Goal: Communication & Community: Answer question/provide support

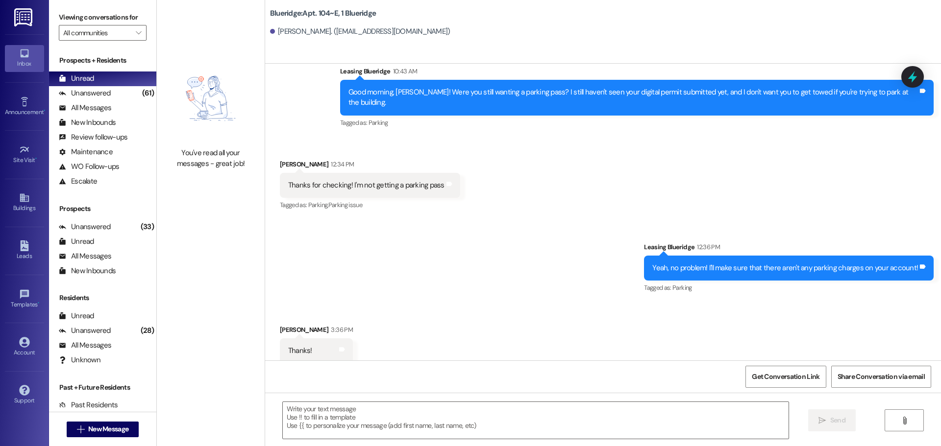
scroll to position [1518, 0]
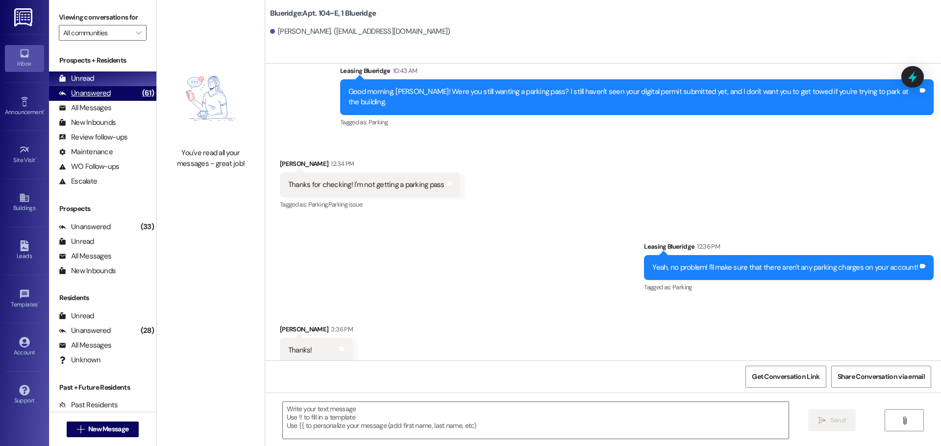
click at [122, 89] on div "Unanswered (61)" at bounding box center [102, 93] width 107 height 15
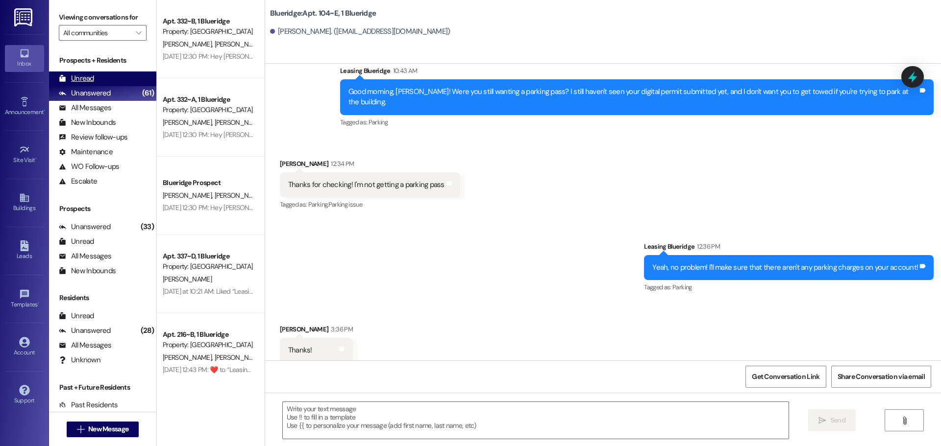
click at [123, 79] on div "Unread (0)" at bounding box center [102, 79] width 107 height 15
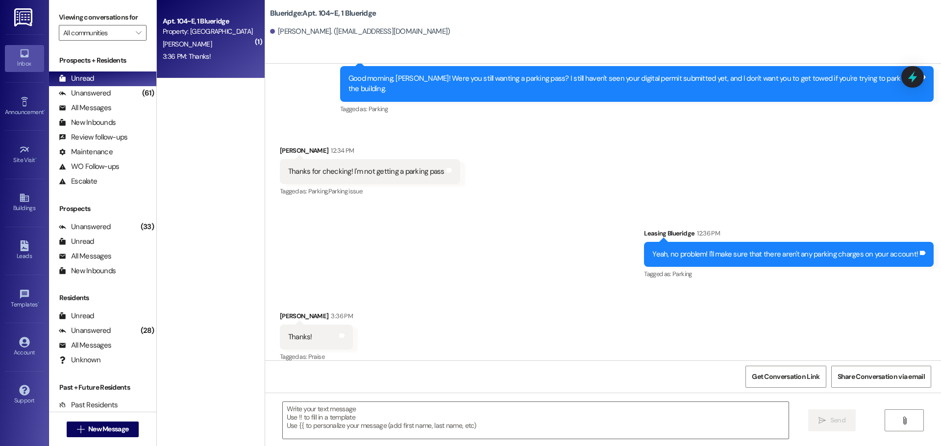
scroll to position [1532, 0]
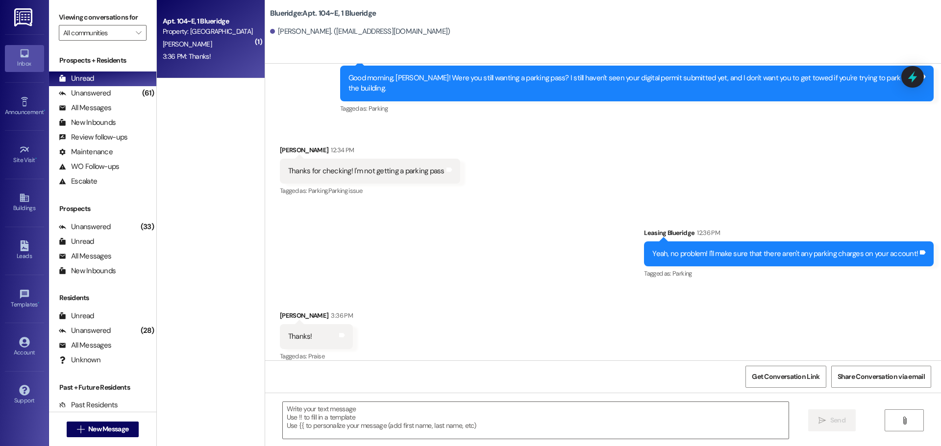
click at [554, 179] on div "Received via SMS [PERSON_NAME] 12:34 PM Thanks for checking! I'm not getting a …" at bounding box center [603, 164] width 676 height 83
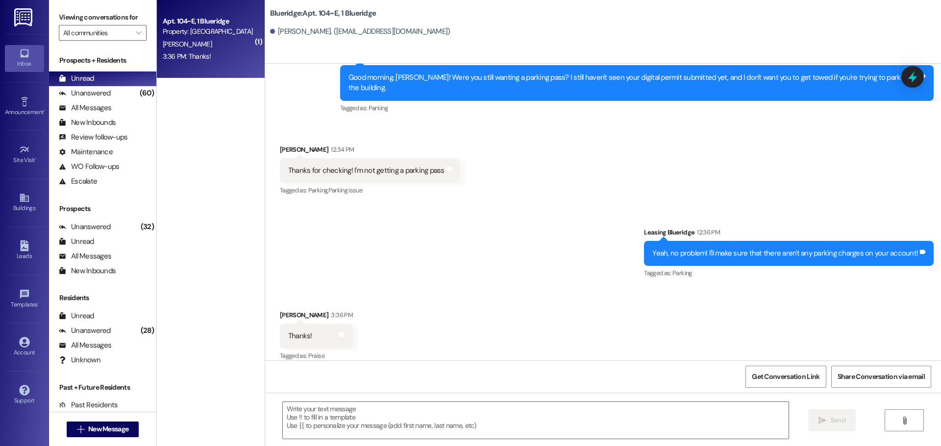
click at [584, 313] on div "Received via SMS [PERSON_NAME] 3:36 PM Thanks! Tags and notes Tagged as: Praise…" at bounding box center [603, 329] width 676 height 83
click at [690, 172] on div "Received via SMS [PERSON_NAME] 12:34 PM Thanks for checking! I'm not getting a …" at bounding box center [603, 164] width 676 height 83
click at [91, 424] on span "New Message" at bounding box center [108, 429] width 40 height 10
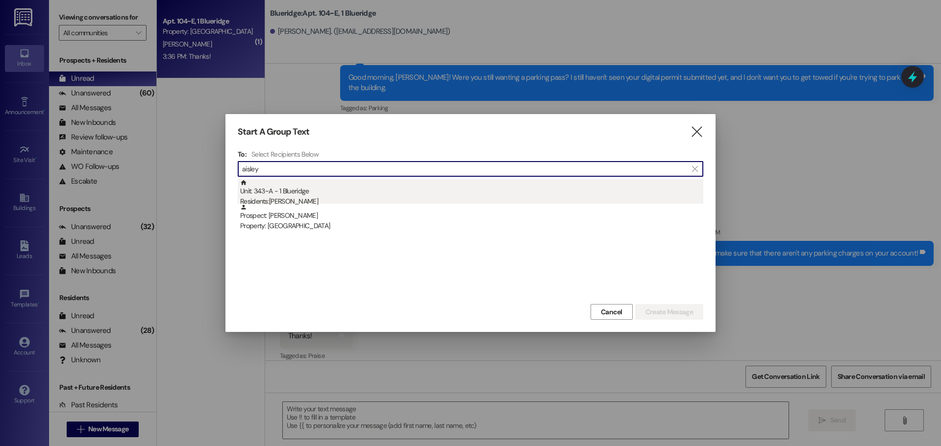
type input "aisley"
click at [404, 197] on div "Residents: [PERSON_NAME]" at bounding box center [471, 202] width 463 height 10
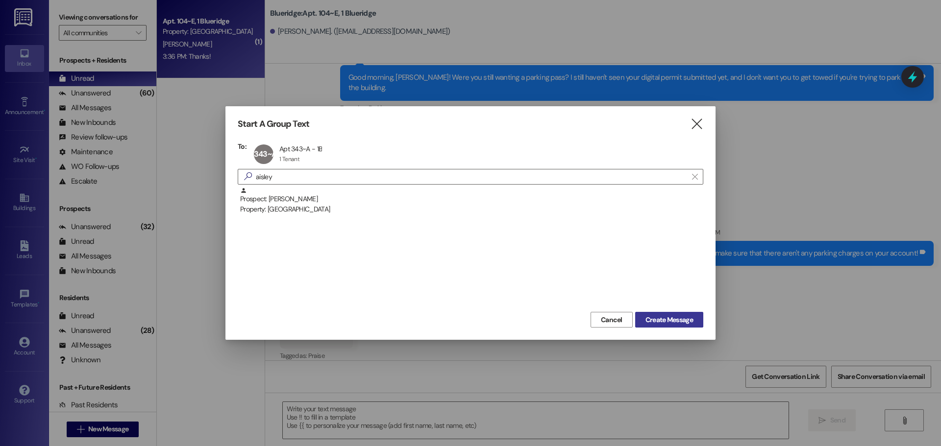
click at [687, 319] on span "Create Message" at bounding box center [669, 320] width 48 height 10
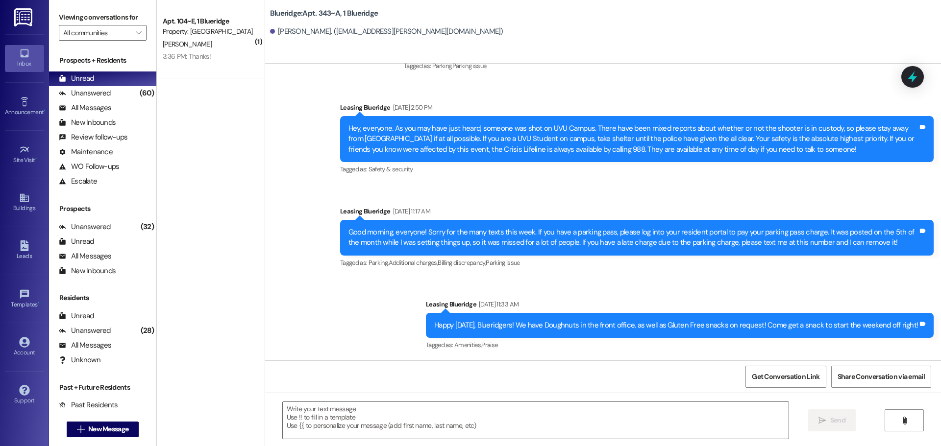
scroll to position [673, 0]
click at [382, 418] on textarea at bounding box center [536, 420] width 506 height 37
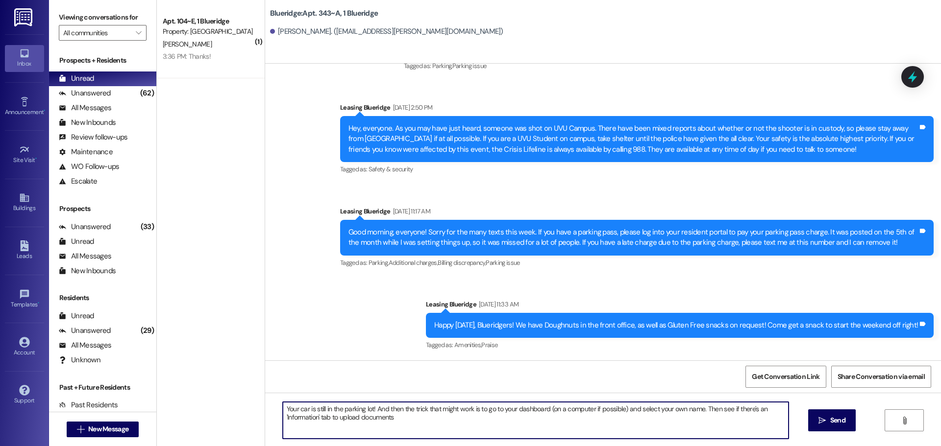
type textarea "Your car is still in the parking lot! And then the trick that might work is to …"
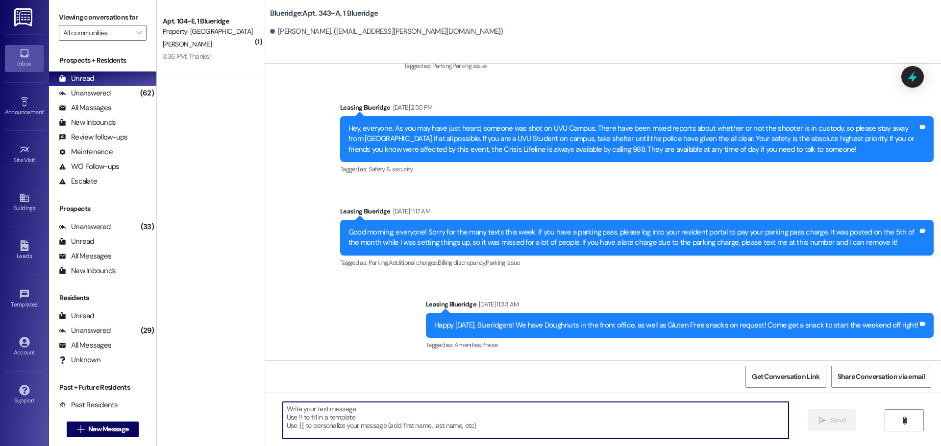
scroll to position [752, 0]
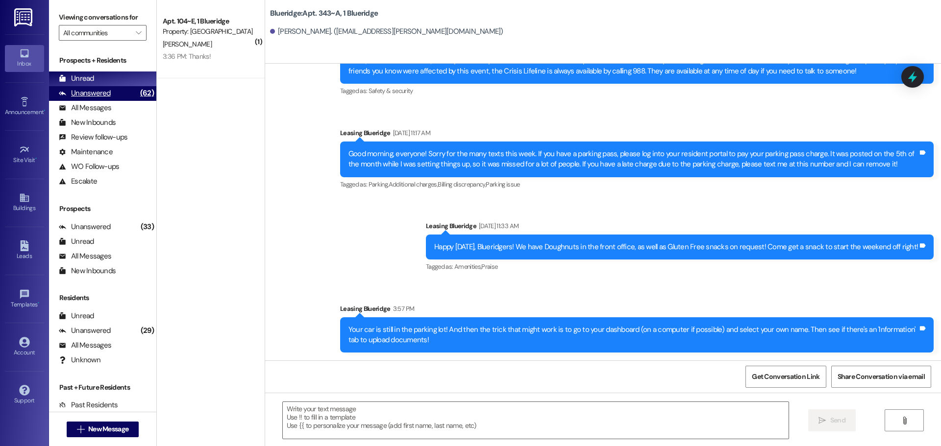
click at [114, 96] on div "Unanswered (62)" at bounding box center [102, 93] width 107 height 15
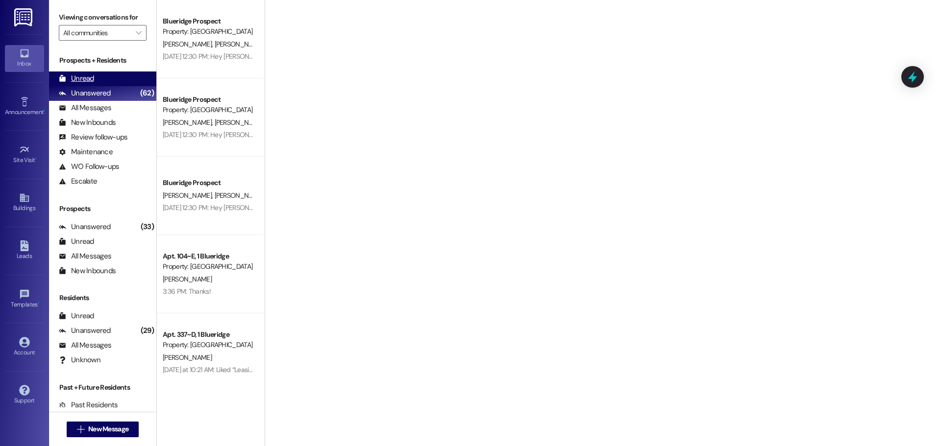
click at [114, 81] on div "Unread (0)" at bounding box center [102, 79] width 107 height 15
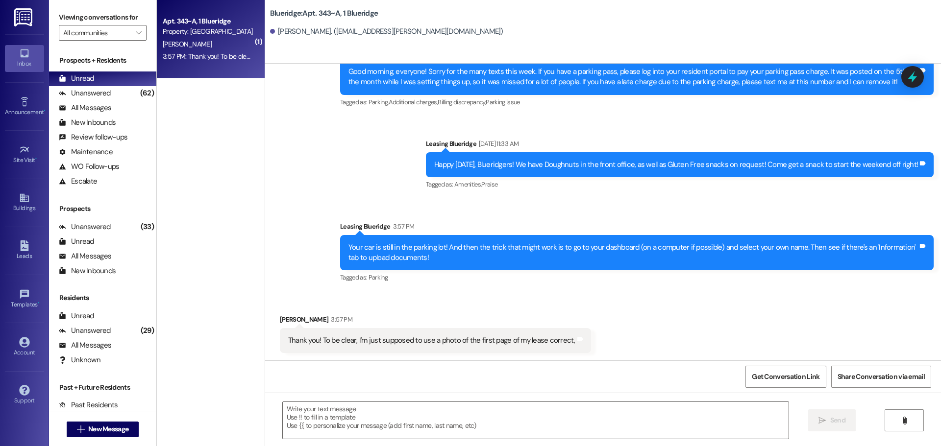
scroll to position [835, 0]
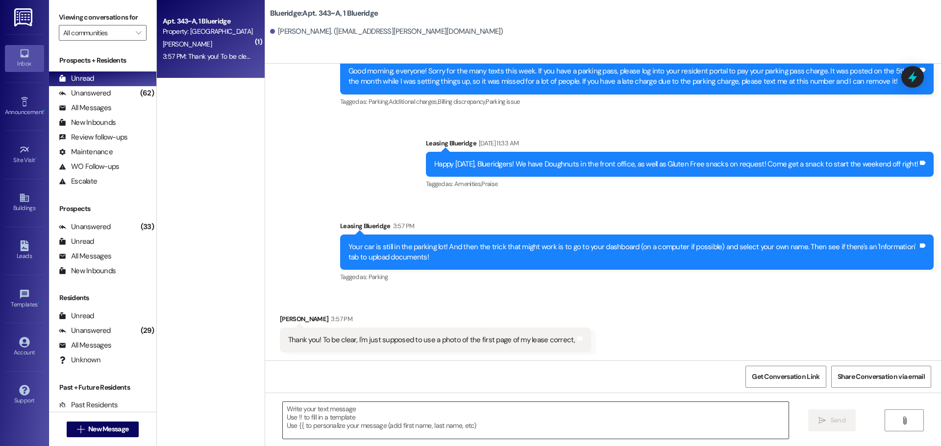
click at [442, 420] on textarea at bounding box center [536, 420] width 506 height 37
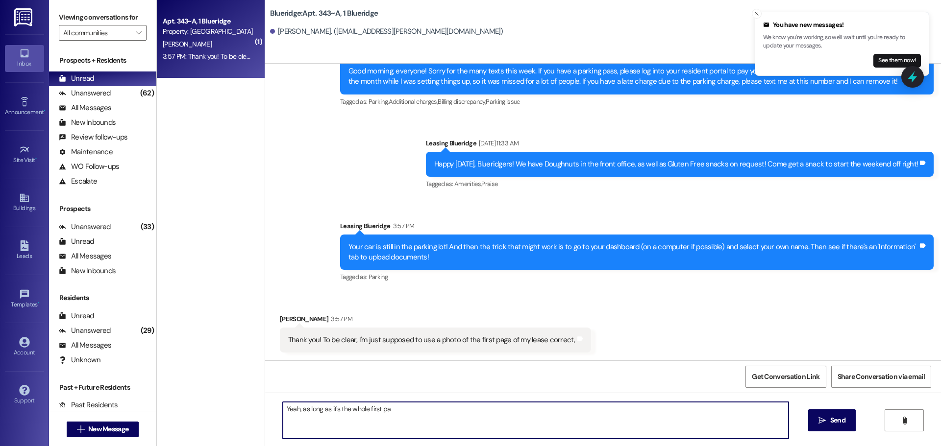
scroll to position [834, 0]
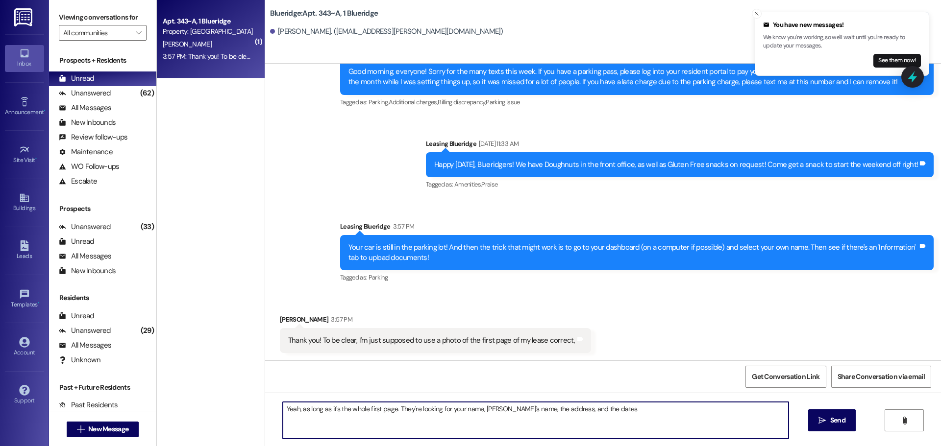
type textarea "Yeah, as long as it's the whole first page. They're looking for your name, [PER…"
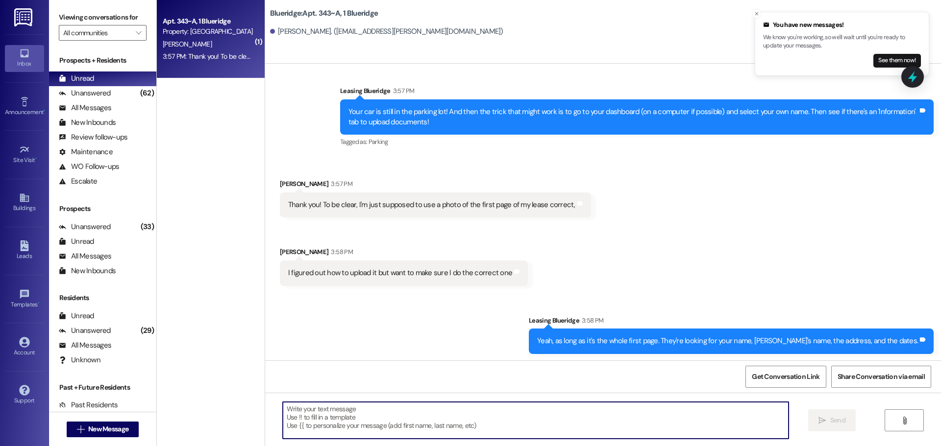
scroll to position [971, 0]
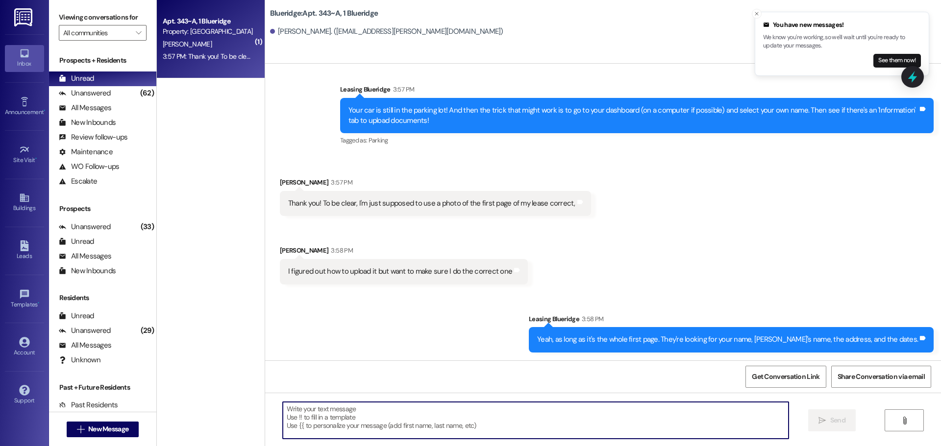
click at [488, 425] on textarea at bounding box center [536, 420] width 506 height 37
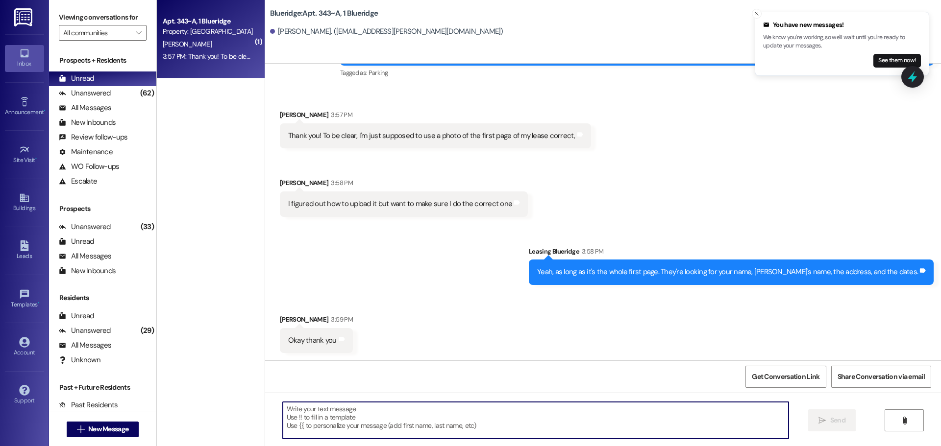
scroll to position [1040, 0]
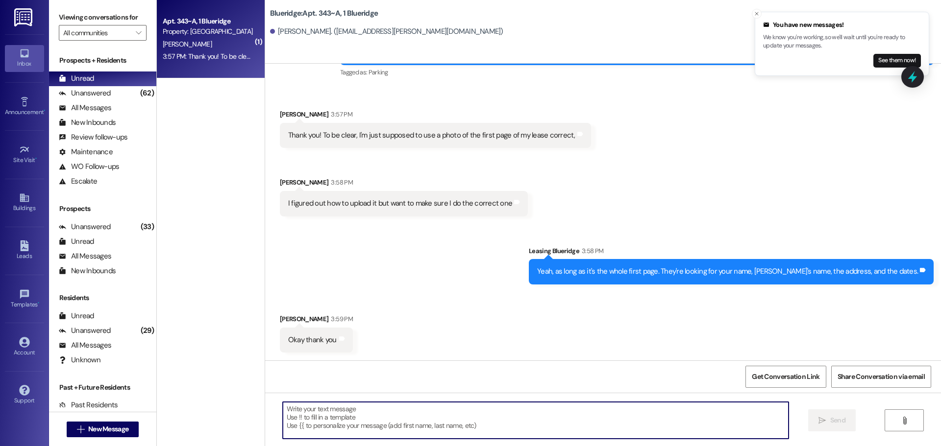
click at [431, 424] on textarea at bounding box center [536, 420] width 506 height 37
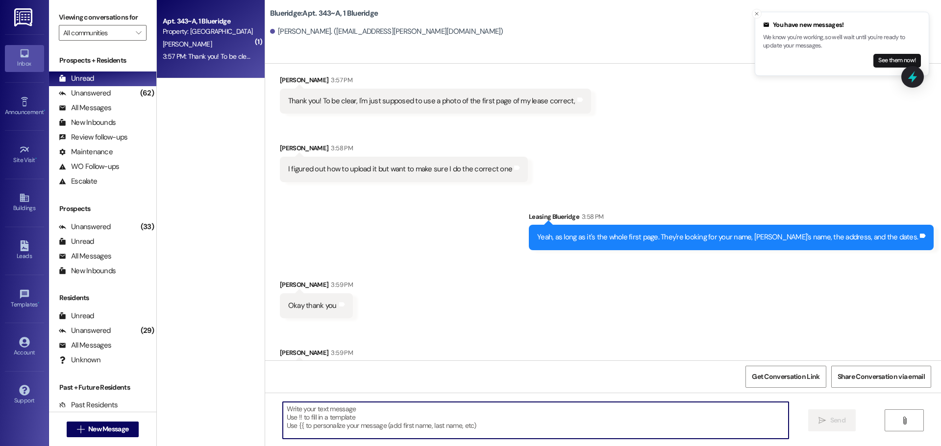
scroll to position [1108, 0]
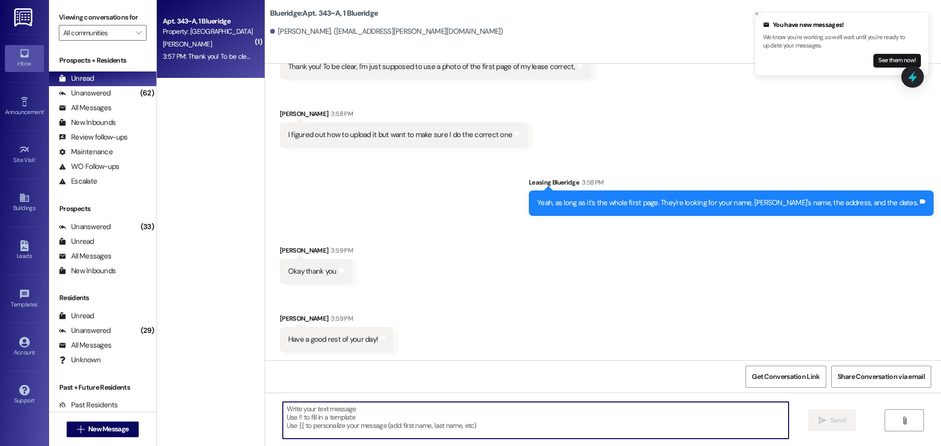
drag, startPoint x: 451, startPoint y: 422, endPoint x: 491, endPoint y: 416, distance: 40.2
click at [465, 420] on textarea at bounding box center [536, 420] width 506 height 37
type textarea "You, too!"
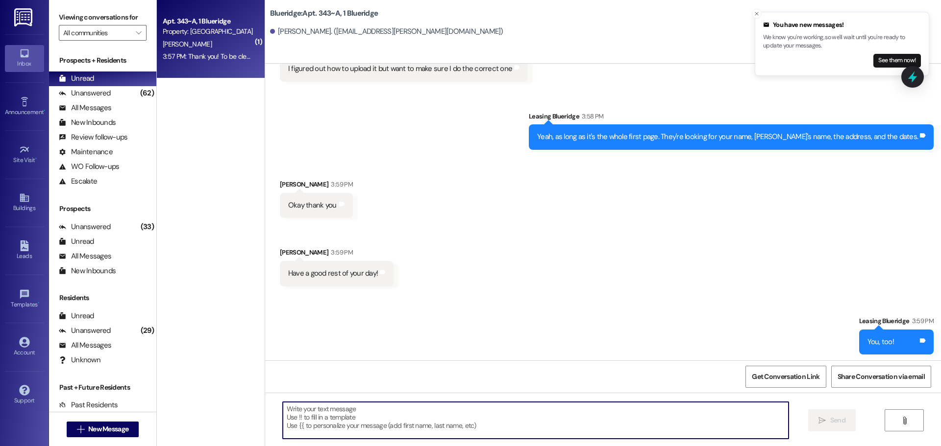
scroll to position [1176, 0]
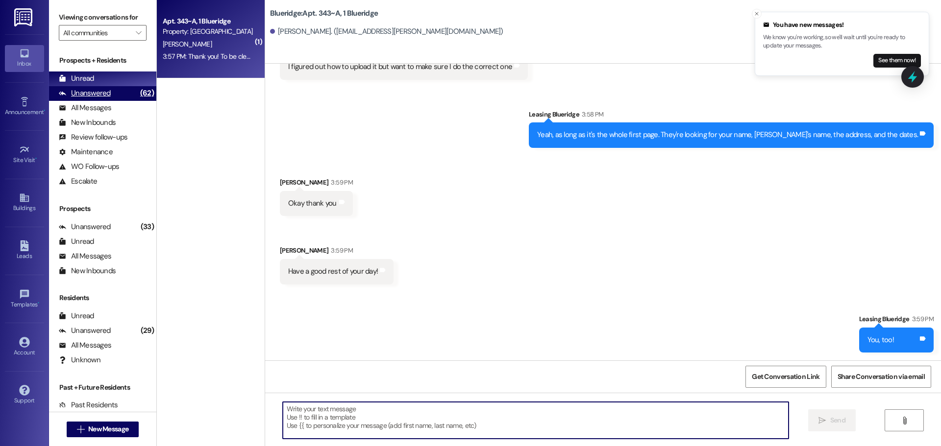
click at [102, 97] on div "Unanswered" at bounding box center [85, 93] width 52 height 10
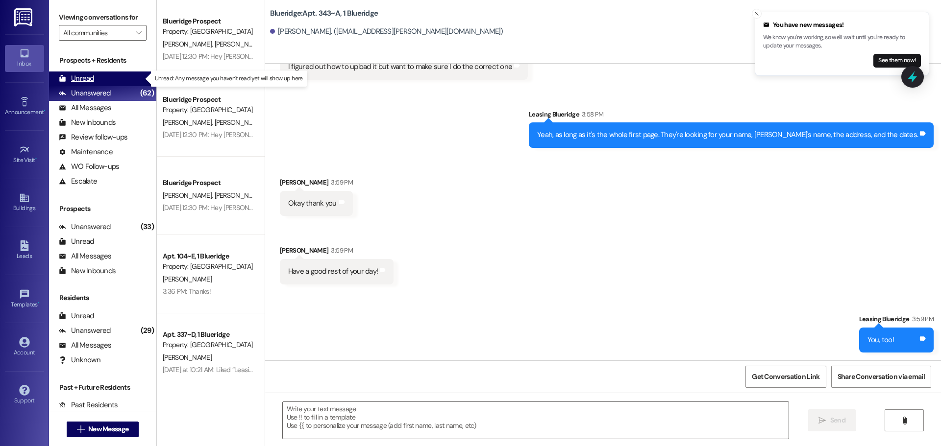
click at [107, 79] on div "Unread (0)" at bounding box center [102, 79] width 107 height 15
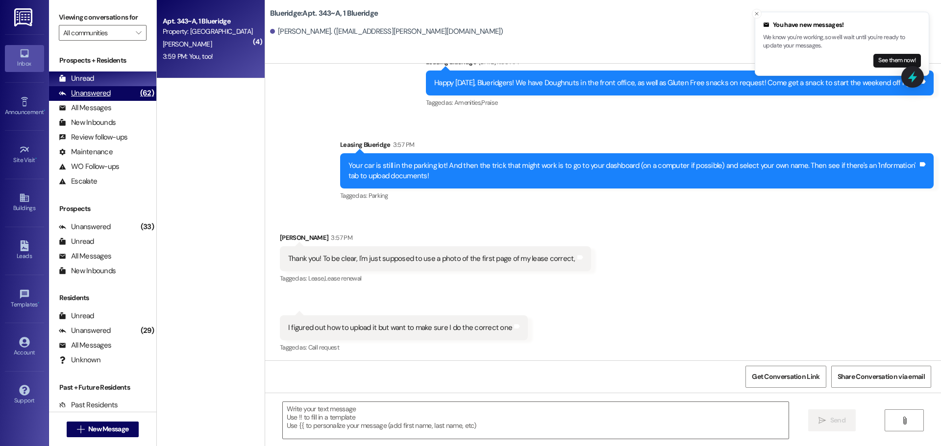
click at [104, 92] on div "Unanswered" at bounding box center [85, 93] width 52 height 10
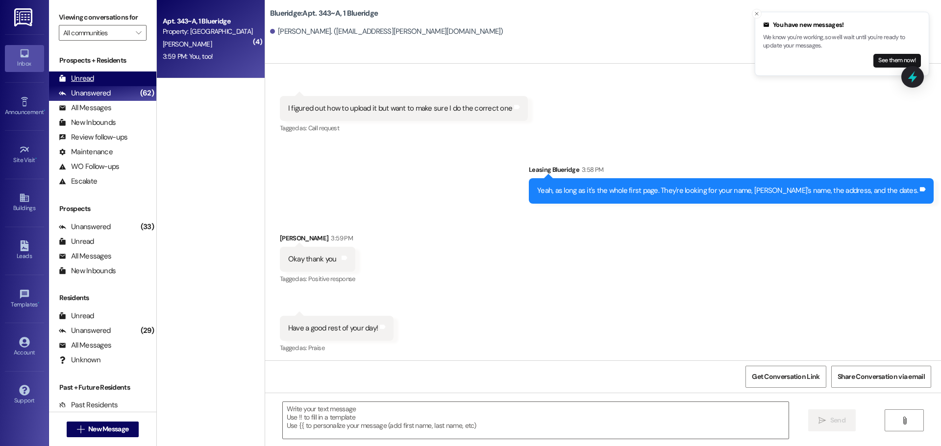
scroll to position [1138, 0]
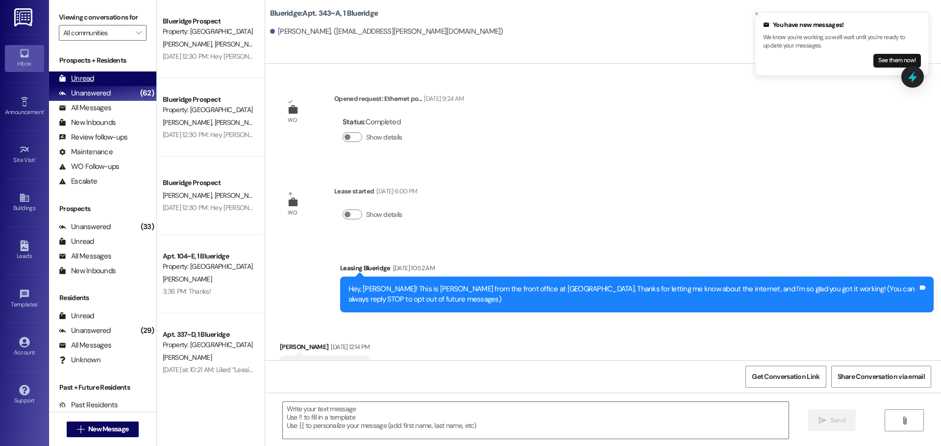
click at [105, 80] on div "Unread (0)" at bounding box center [102, 79] width 107 height 15
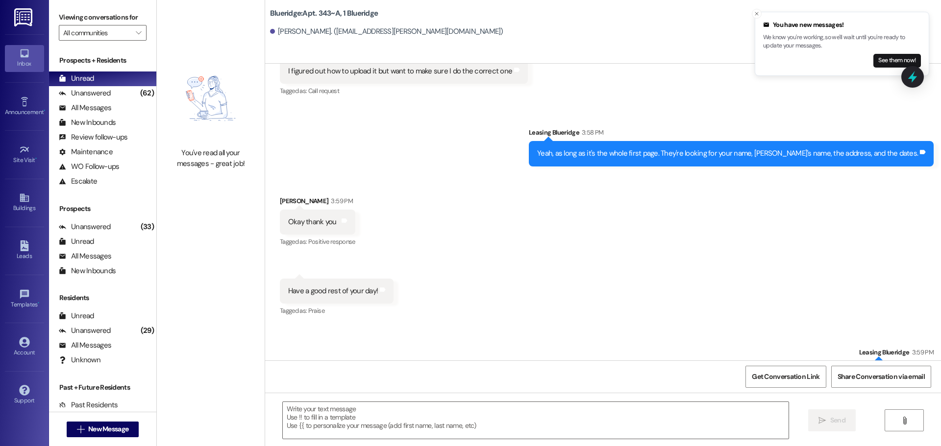
scroll to position [1207, 0]
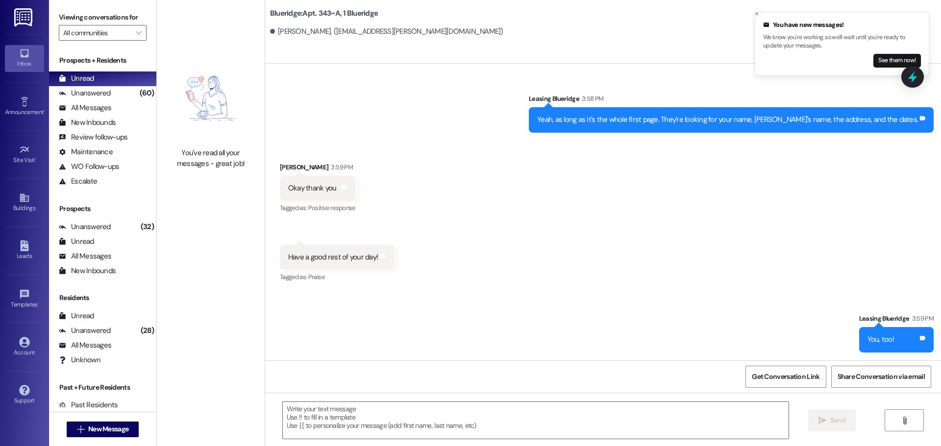
drag, startPoint x: 862, startPoint y: 216, endPoint x: 867, endPoint y: 191, distance: 26.0
click at [864, 218] on div "Received via SMS [PERSON_NAME] 3:59 PM Okay thank you Tags and notes Tagged as:…" at bounding box center [603, 216] width 676 height 152
click at [676, 192] on div "Received via SMS [PERSON_NAME] 3:59 PM Okay thank you Tags and notes Tagged as:…" at bounding box center [603, 216] width 676 height 152
click at [756, 13] on line "Close toast" at bounding box center [756, 13] width 3 height 3
drag, startPoint x: 615, startPoint y: 318, endPoint x: 610, endPoint y: 320, distance: 5.5
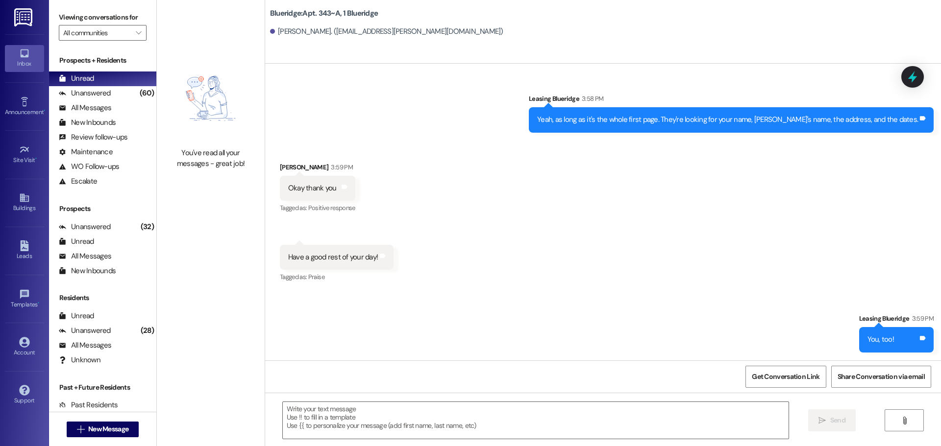
click at [616, 318] on div "Sent via SMS Leasing Blueridge 3:59 PM You, too! Tags and notes" at bounding box center [603, 326] width 676 height 68
click at [604, 287] on div "Received via SMS [PERSON_NAME] 3:59 PM Okay thank you Tags and notes Tagged as:…" at bounding box center [603, 216] width 676 height 152
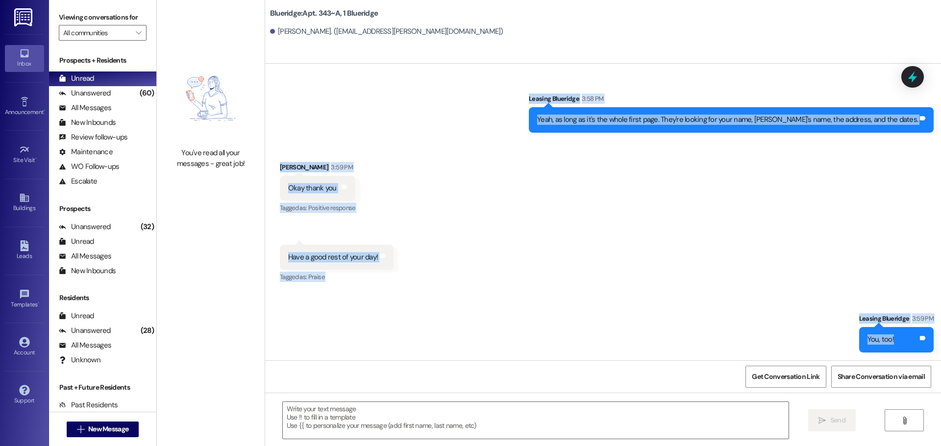
drag, startPoint x: 547, startPoint y: 88, endPoint x: 934, endPoint y: 353, distance: 469.1
click at [936, 354] on div "WO Opened request: Ethernet po... [DATE] 9:24 AM Status : Completed Show detail…" at bounding box center [603, 212] width 676 height 297
click at [934, 353] on div "Sent via SMS Leasing Blueridge 3:59 PM You, too! Tags and notes" at bounding box center [896, 332] width 89 height 53
drag, startPoint x: 935, startPoint y: 353, endPoint x: 273, endPoint y: 76, distance: 717.4
click at [274, 76] on div "WO Opened request: Ethernet po... [DATE] 9:24 AM Status : Completed Show detail…" at bounding box center [603, 212] width 676 height 297
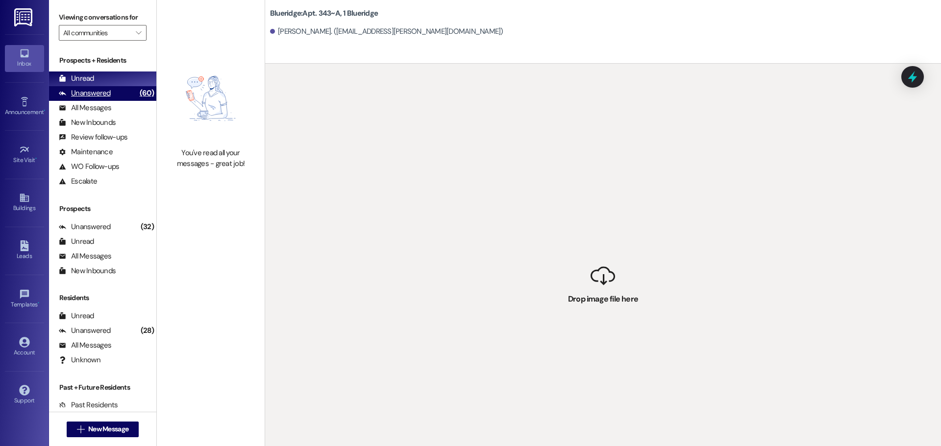
click at [137, 97] on div "(60)" at bounding box center [146, 93] width 19 height 15
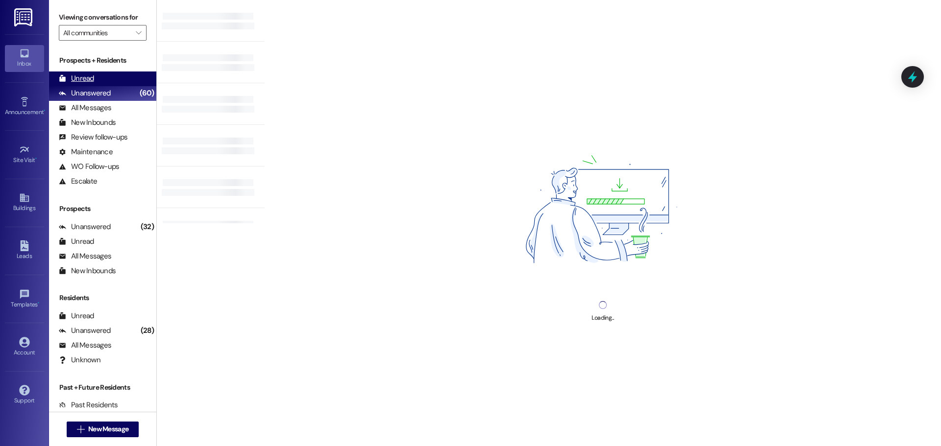
click at [131, 82] on div "Unread (0)" at bounding box center [102, 79] width 107 height 15
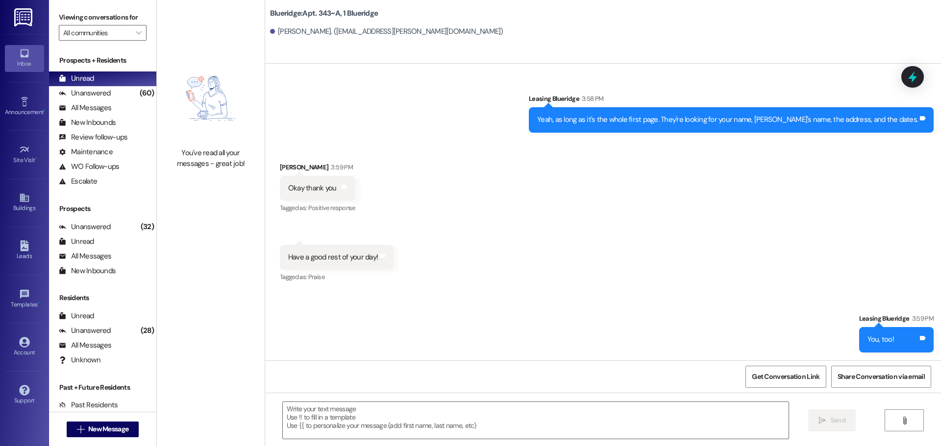
click at [484, 213] on div "Received via SMS [PERSON_NAME] 3:59 PM Okay thank you Tags and notes Tagged as:…" at bounding box center [603, 216] width 676 height 152
click at [485, 215] on div "Received via SMS [PERSON_NAME] 3:59 PM Okay thank you Tags and notes Tagged as:…" at bounding box center [603, 216] width 676 height 152
click at [775, 199] on div "Received via SMS [PERSON_NAME] 3:59 PM Okay thank you Tags and notes Tagged as:…" at bounding box center [603, 216] width 676 height 152
